Goal: Task Accomplishment & Management: Use online tool/utility

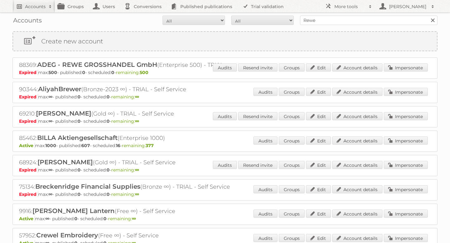
click at [45, 9] on h2 "Accounts" at bounding box center [35, 6] width 21 height 6
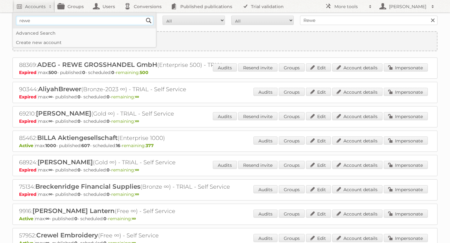
type input"] "Rewe"
click at [149, 22] on input "Search" at bounding box center [148, 20] width 9 height 9
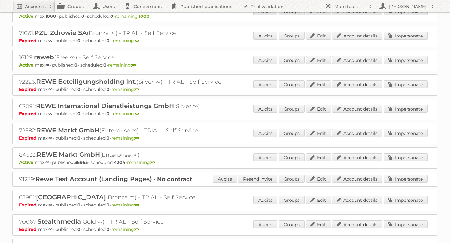
scroll to position [597, 0]
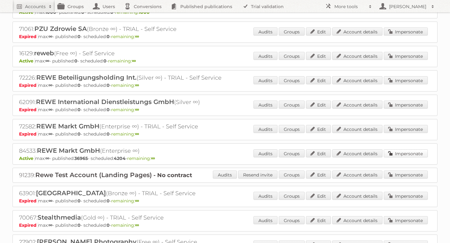
click at [413, 150] on link "Impersonate" at bounding box center [406, 153] width 44 height 8
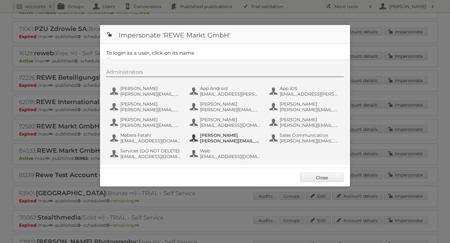
click at [213, 139] on span "[PERSON_NAME][EMAIL_ADDRESS][DOMAIN_NAME]" at bounding box center [230, 141] width 61 height 6
